Goal: Navigation & Orientation: Find specific page/section

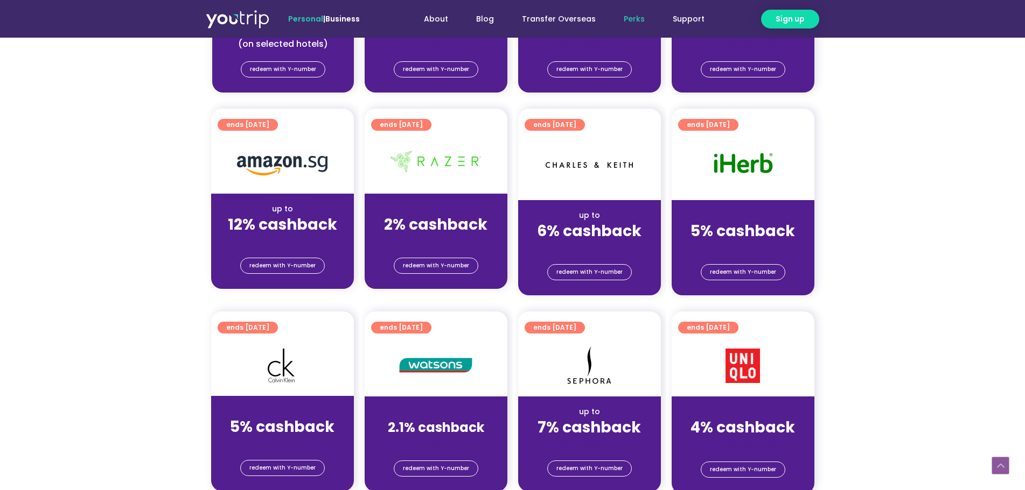
scroll to position [861, 0]
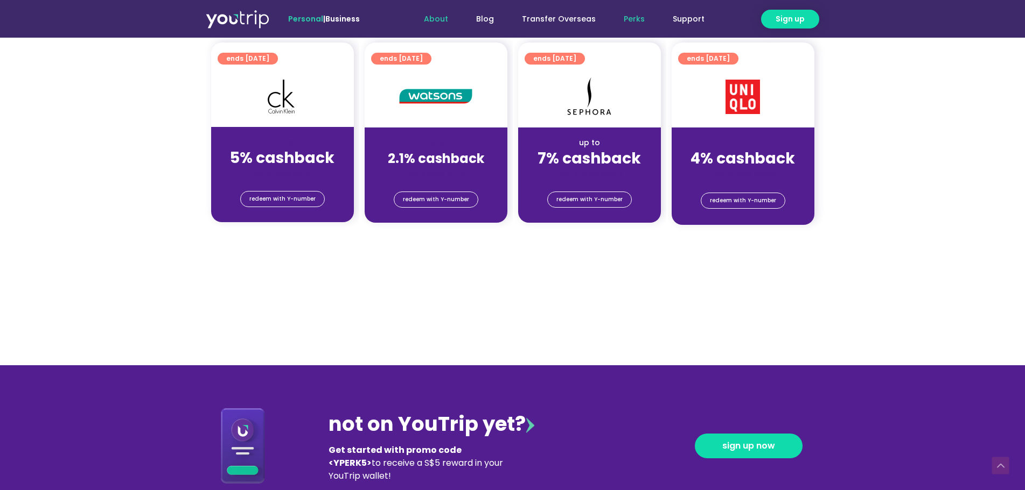
click at [438, 16] on link "About" at bounding box center [436, 19] width 52 height 20
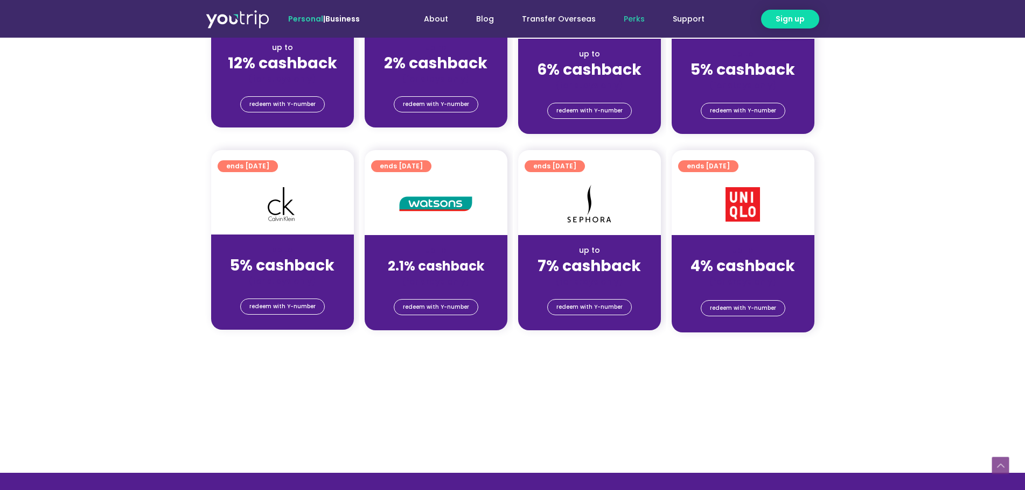
scroll to position [1184, 0]
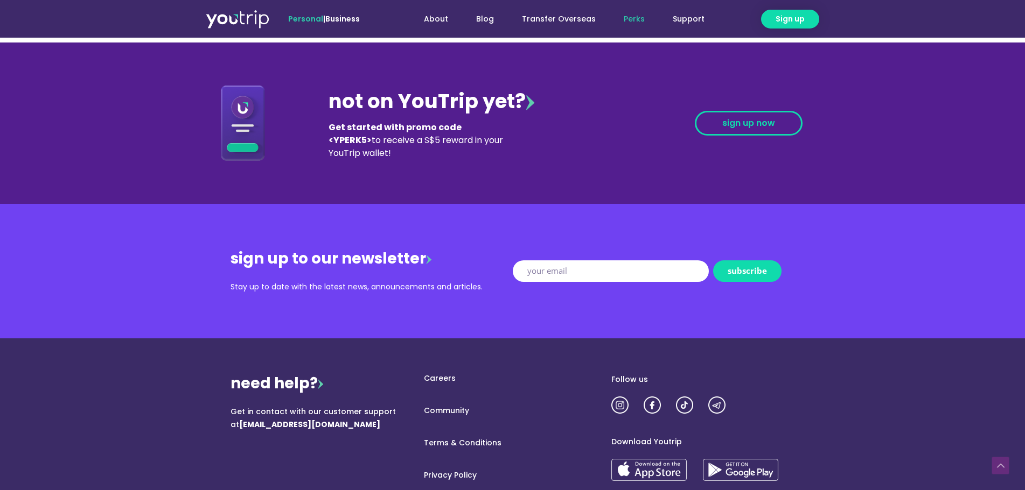
click at [735, 125] on span "sign up now" at bounding box center [748, 123] width 53 height 9
click at [684, 15] on link "Support" at bounding box center [688, 19] width 60 height 20
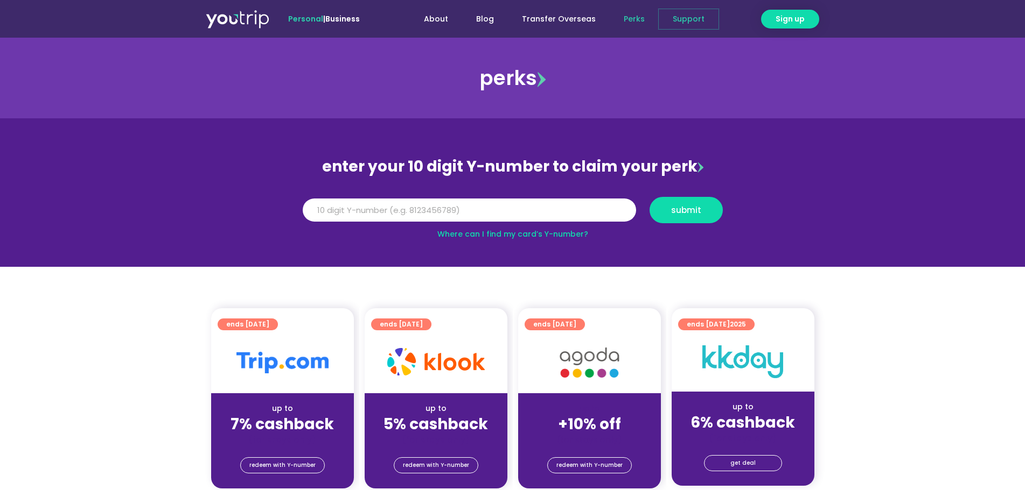
click at [706, 18] on link "Support" at bounding box center [688, 19] width 60 height 20
